Goal: Task Accomplishment & Management: Use online tool/utility

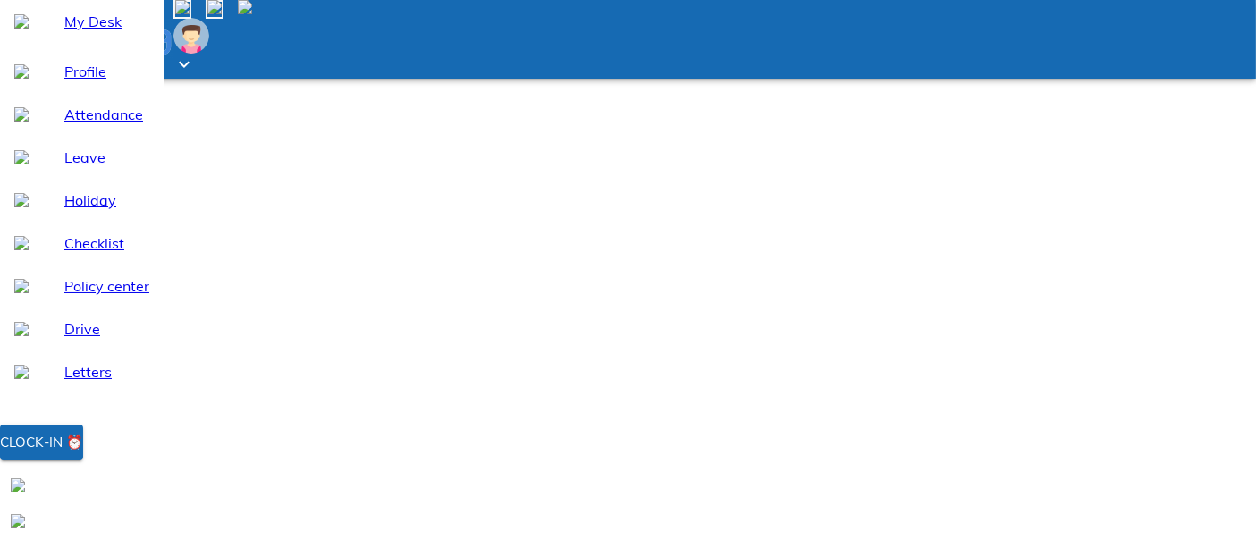
select select "9"
click at [83, 454] on div "Clock-in ⏰" at bounding box center [41, 442] width 83 height 23
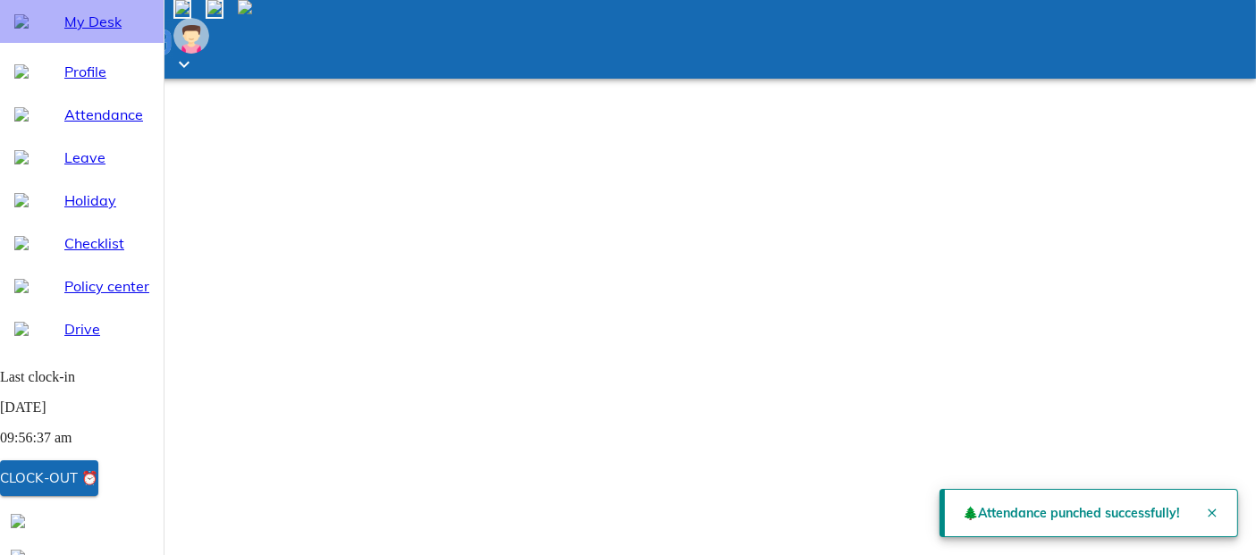
click at [81, 32] on span "My Desk" at bounding box center [106, 21] width 85 height 21
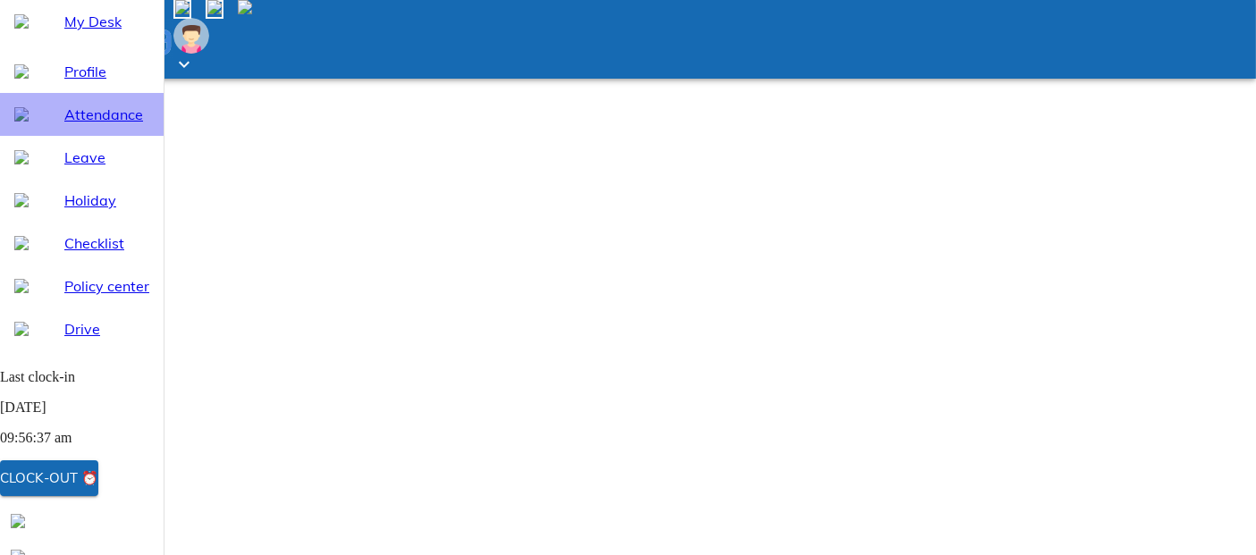
click at [64, 125] on span "Attendance" at bounding box center [106, 114] width 85 height 21
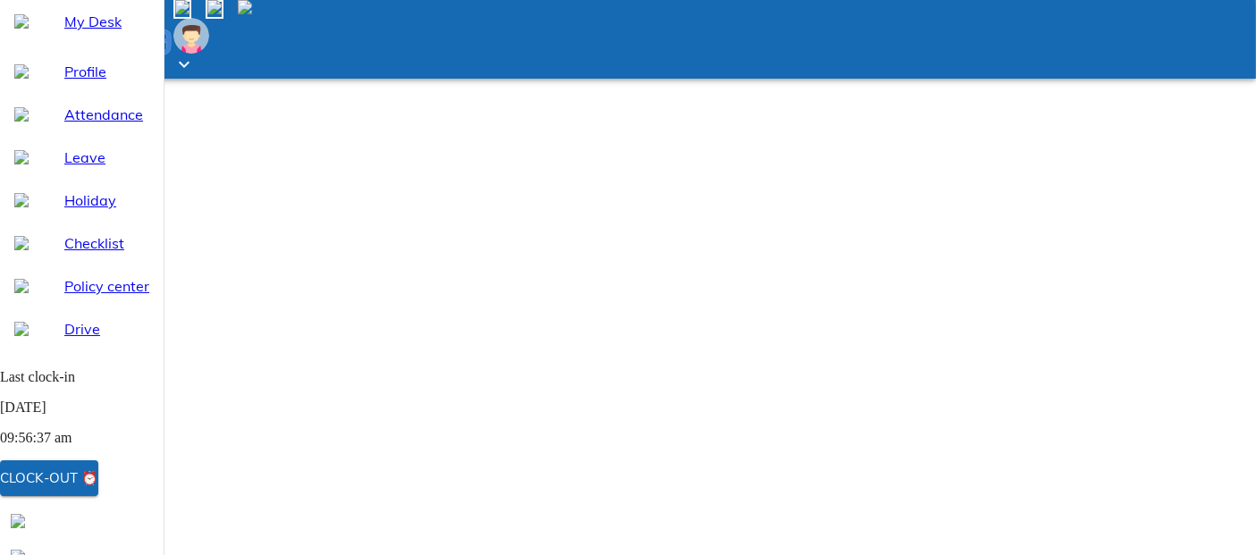
select select "9"
click at [76, 32] on span "My Desk" at bounding box center [106, 21] width 85 height 21
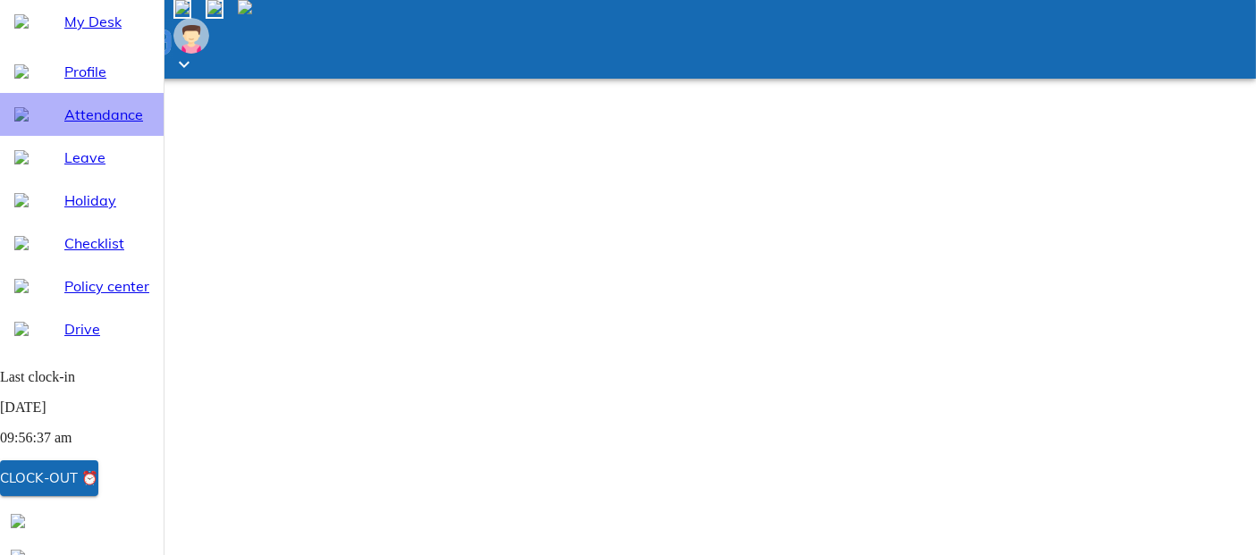
click at [89, 125] on span "Attendance" at bounding box center [106, 114] width 85 height 21
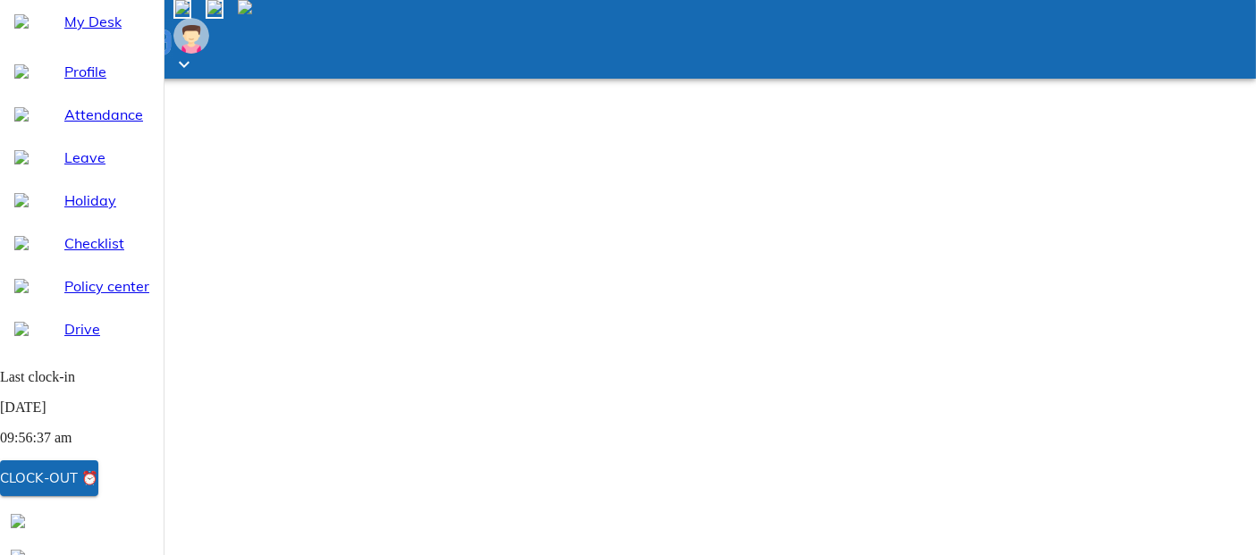
select select "9"
click at [66, 43] on div "My Desk" at bounding box center [82, 21] width 164 height 43
click at [80, 125] on span "Attendance" at bounding box center [106, 114] width 85 height 21
select select "9"
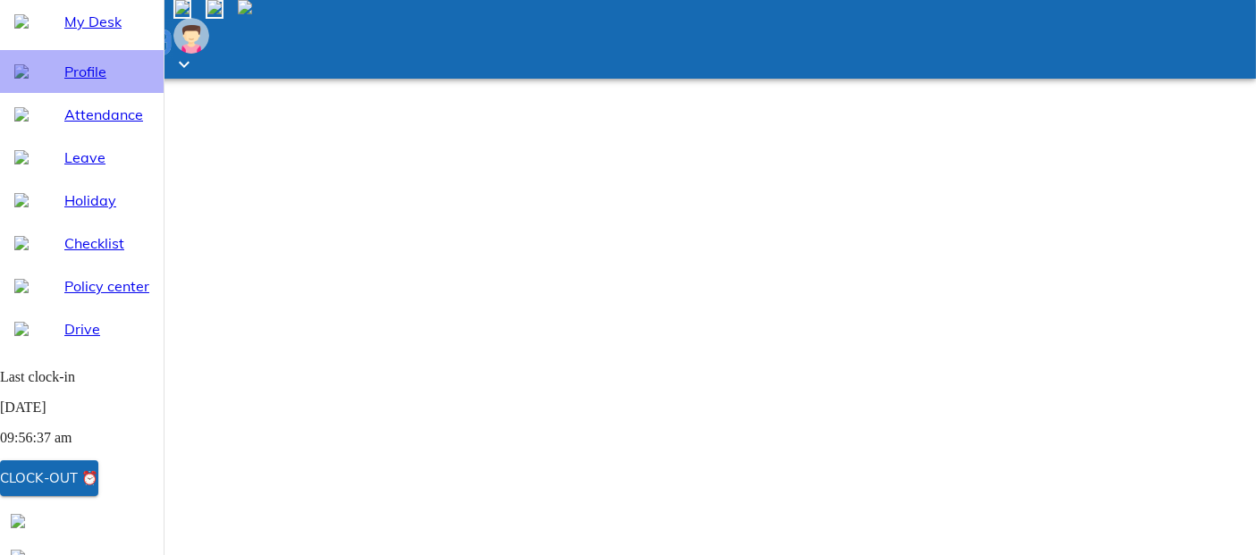
click at [71, 82] on span "Profile" at bounding box center [106, 71] width 85 height 21
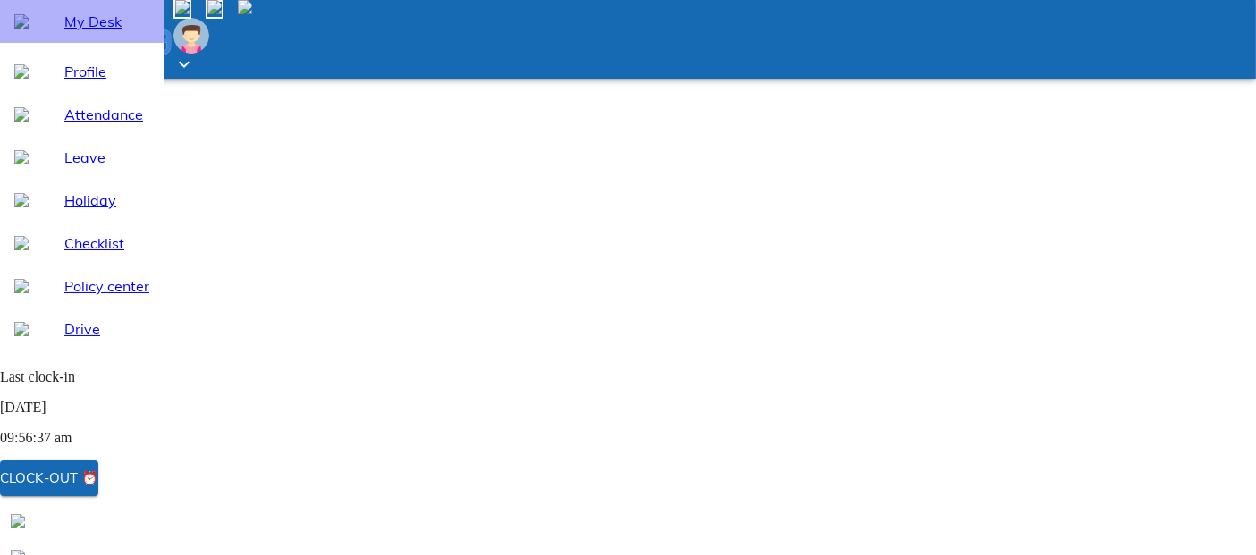
click at [69, 32] on span "My Desk" at bounding box center [106, 21] width 85 height 21
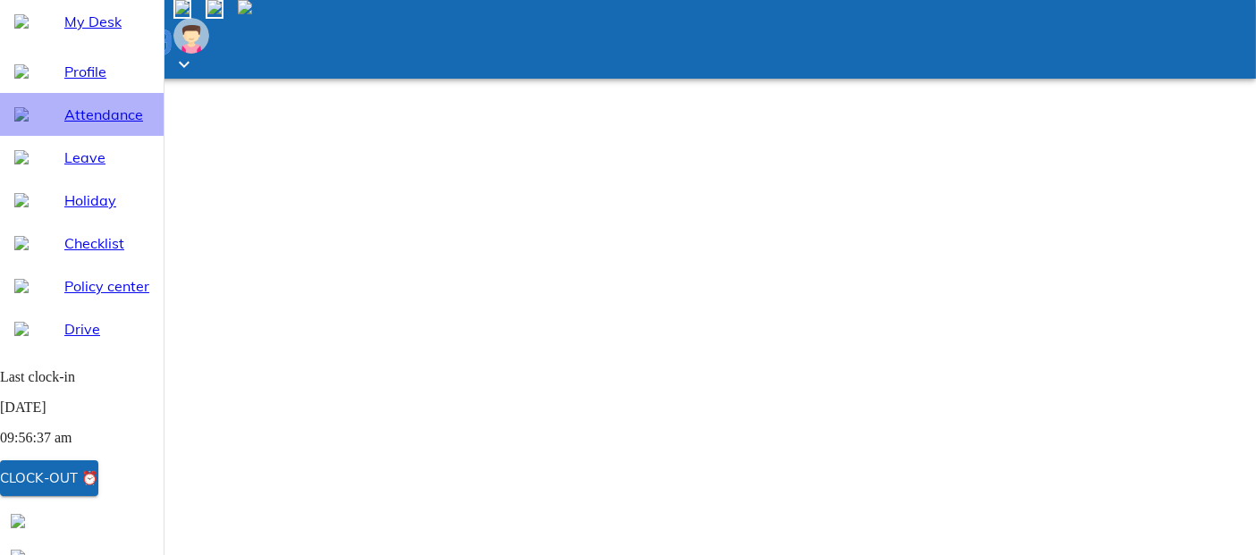
click at [112, 136] on div "Attendance" at bounding box center [82, 114] width 164 height 43
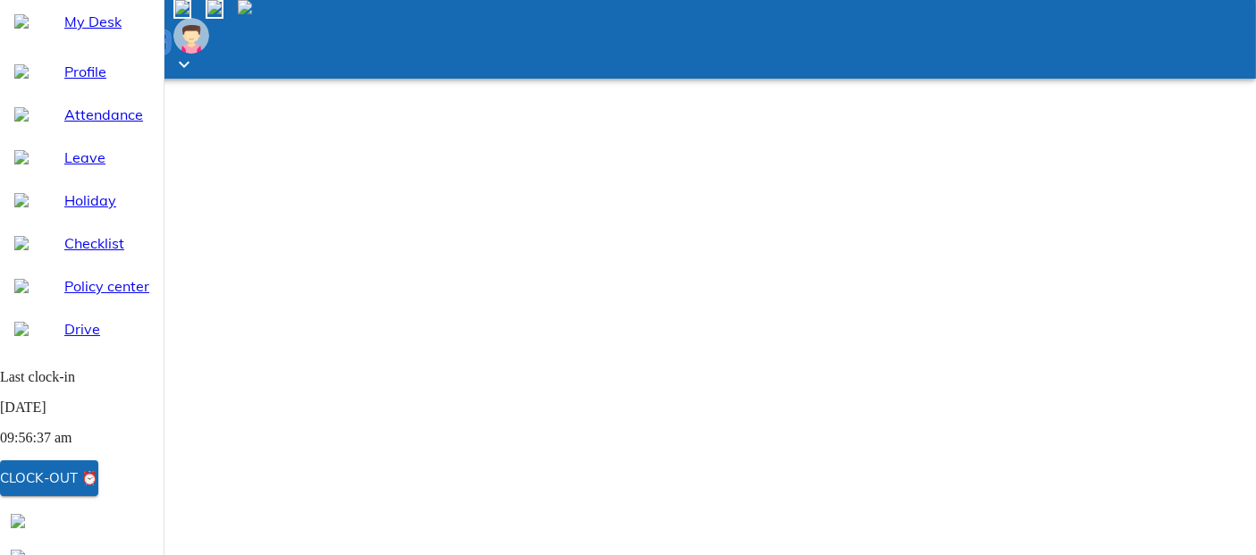
select select "9"
click at [88, 32] on span "My Desk" at bounding box center [106, 21] width 85 height 21
